Goal: Check status: Check status

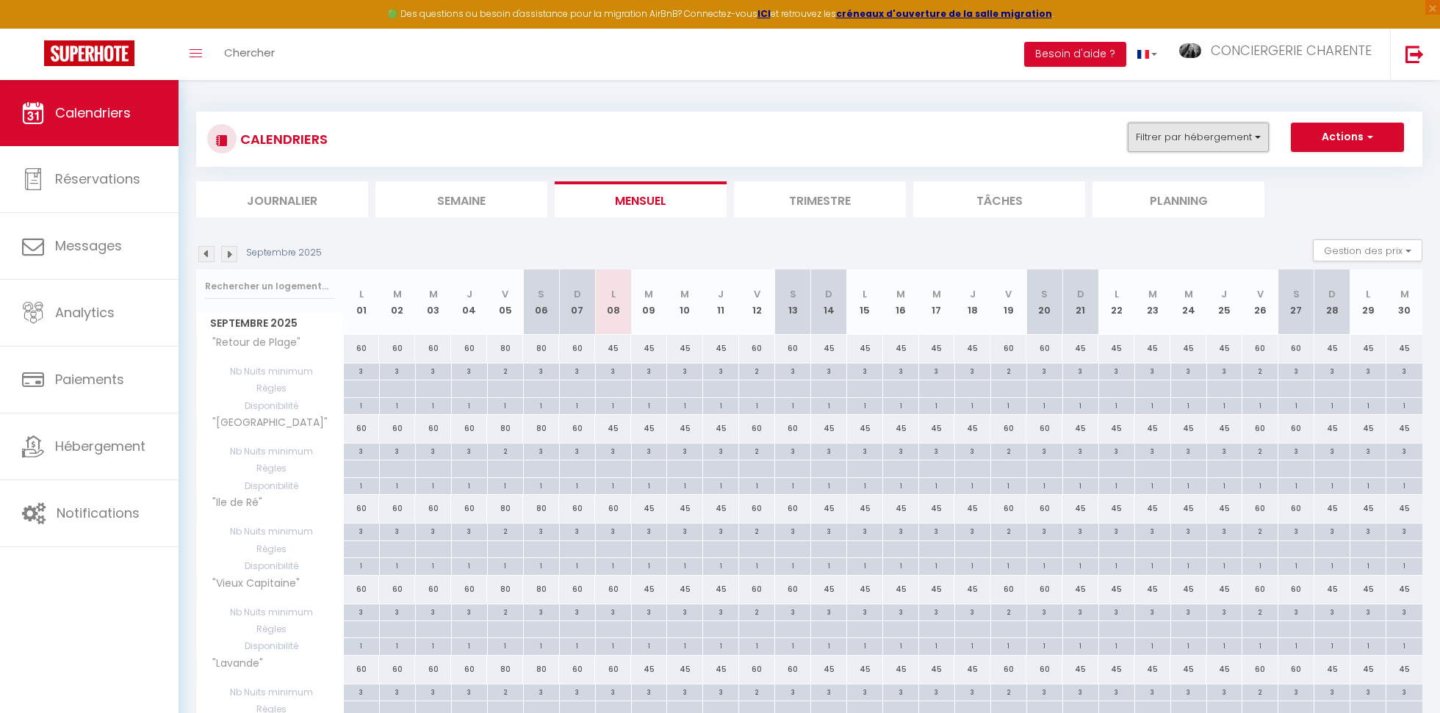
click at [1176, 138] on button "Filtrer par hébergement" at bounding box center [1198, 137] width 141 height 29
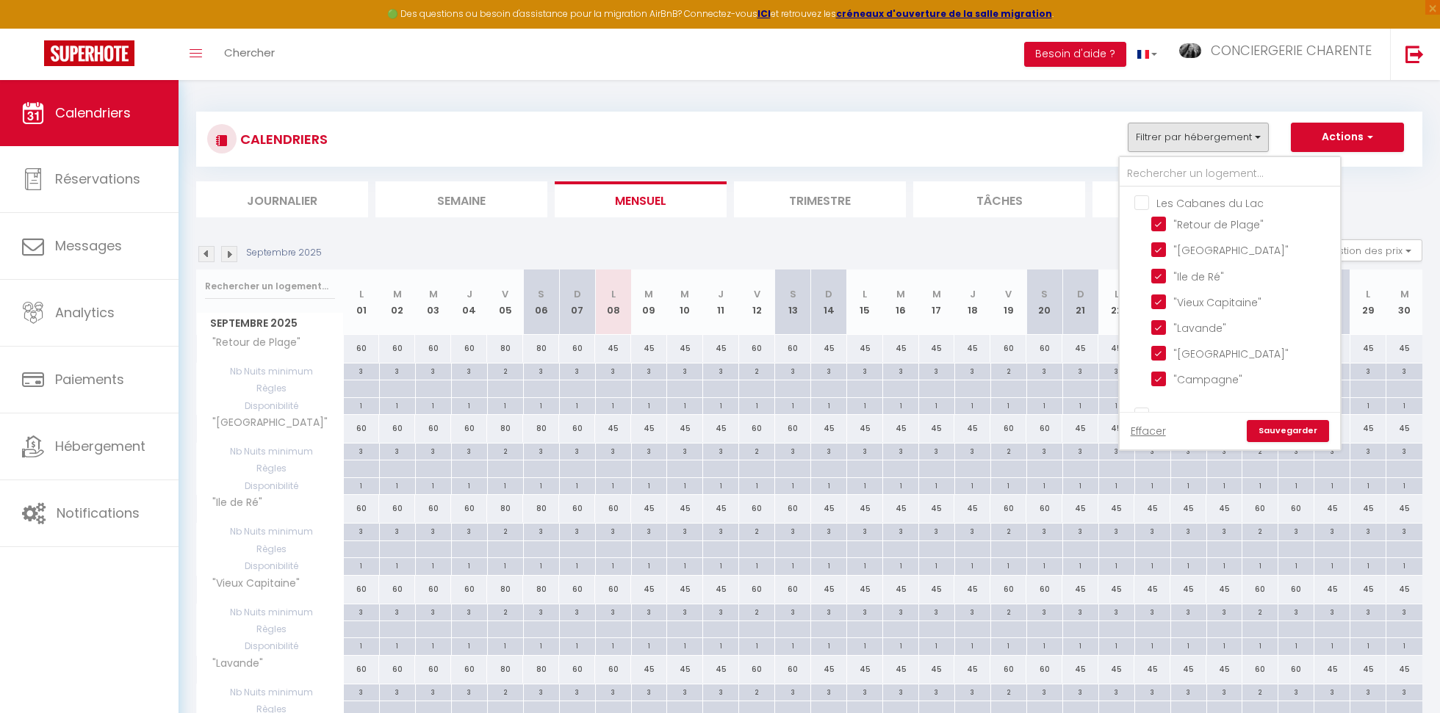
click at [1303, 433] on link "Sauvegarder" at bounding box center [1288, 431] width 82 height 22
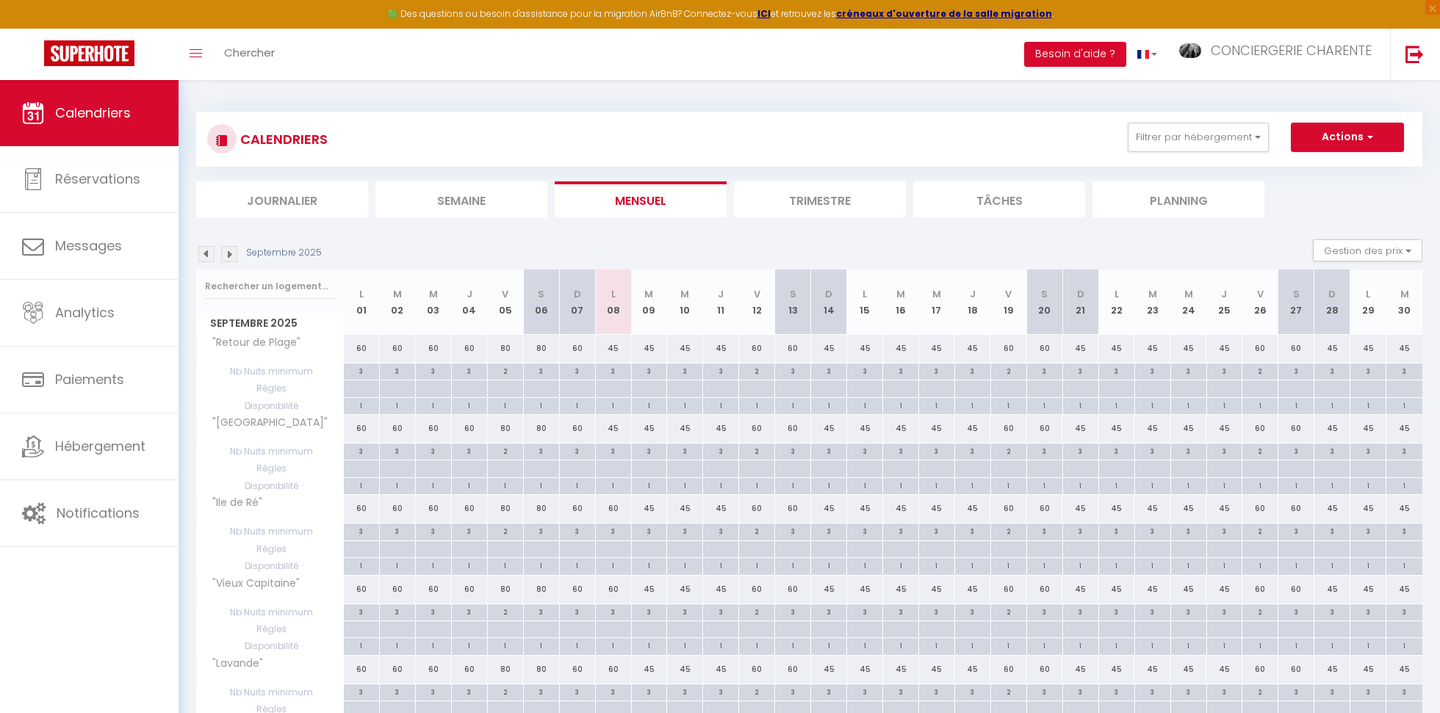
click at [206, 252] on img at bounding box center [206, 254] width 16 height 16
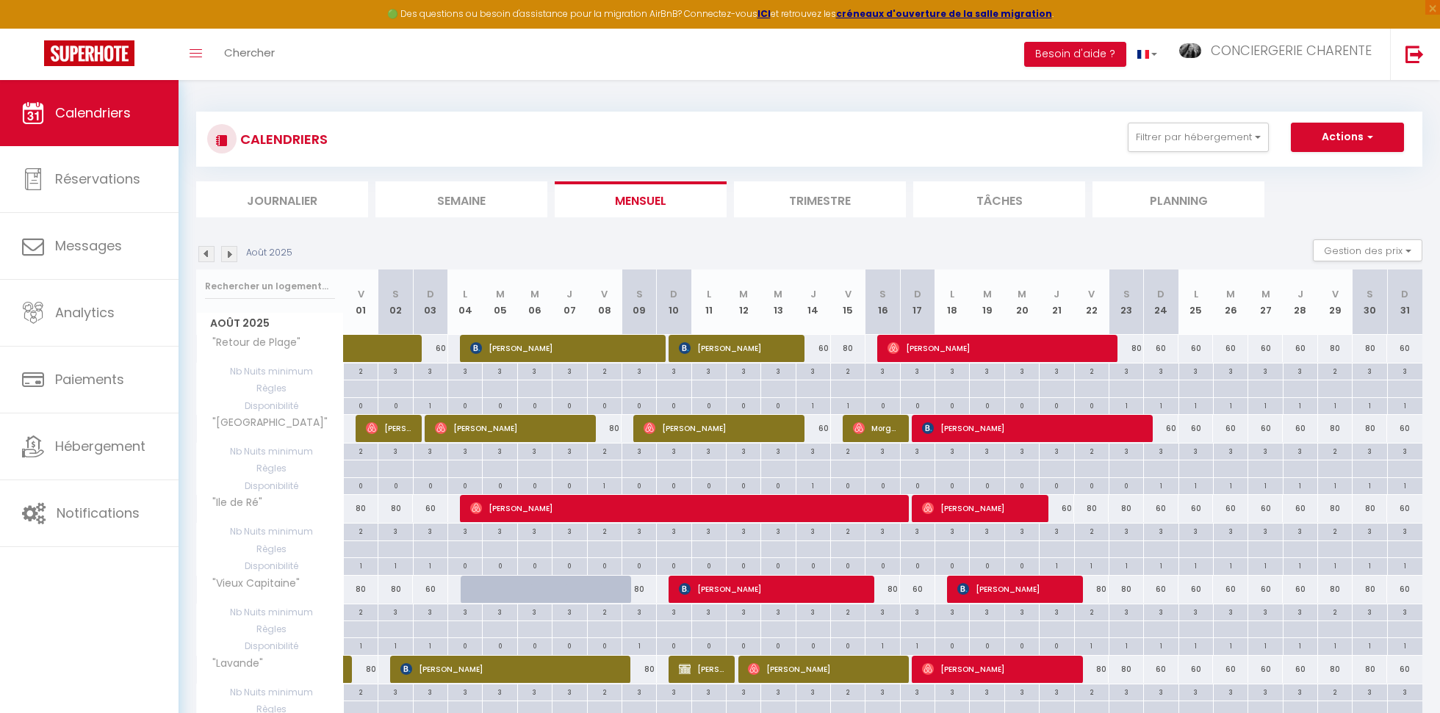
click at [206, 252] on img at bounding box center [206, 254] width 16 height 16
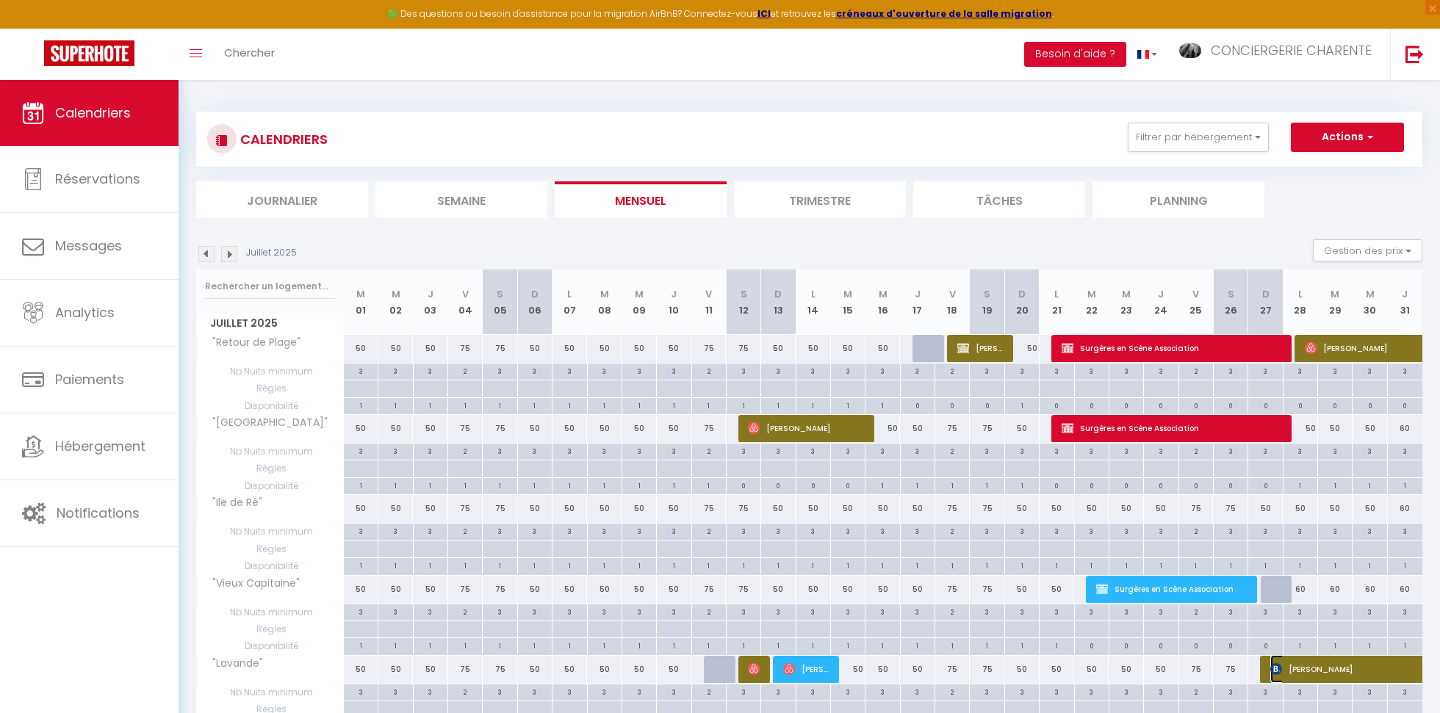
click at [1316, 671] on span "[PERSON_NAME]" at bounding box center [1354, 669] width 169 height 28
select select "OK"
select select "KO"
select select "0"
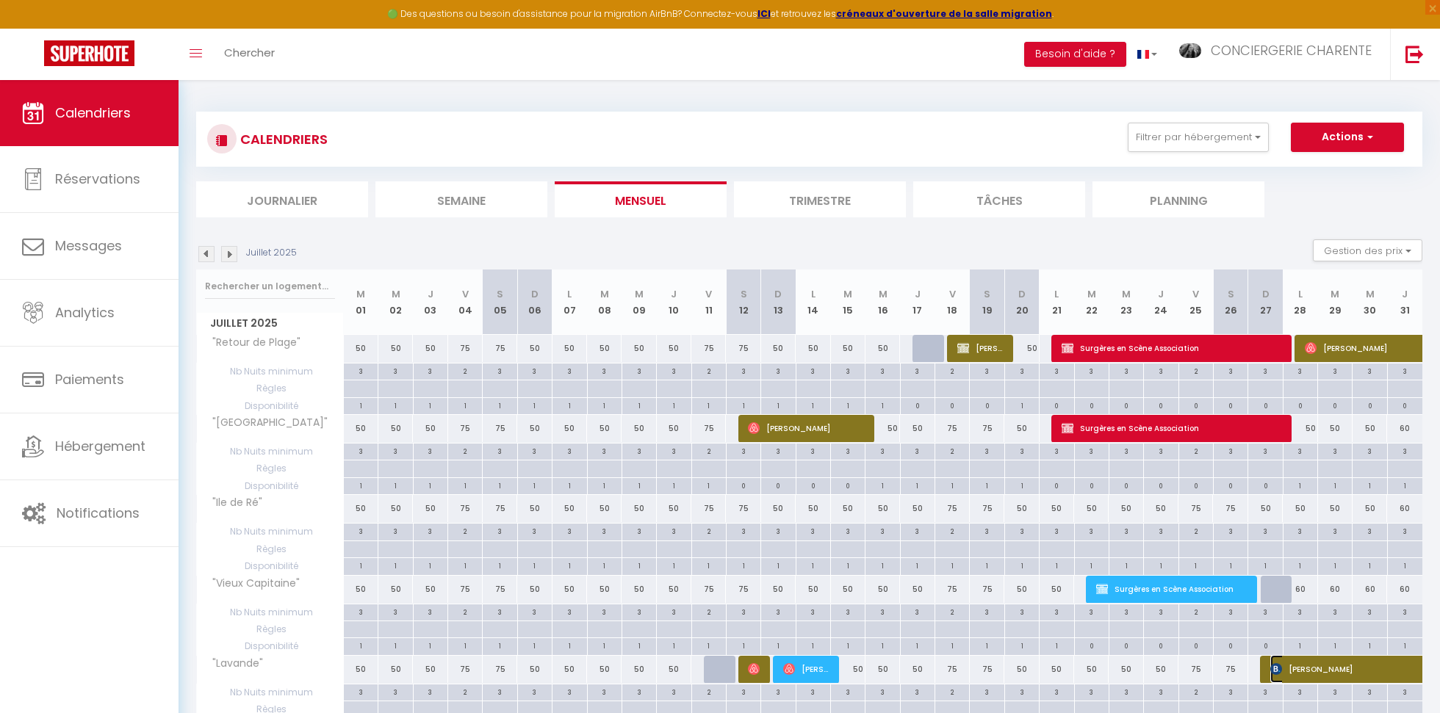
select select "1"
select select
